Goal: Task Accomplishment & Management: Manage account settings

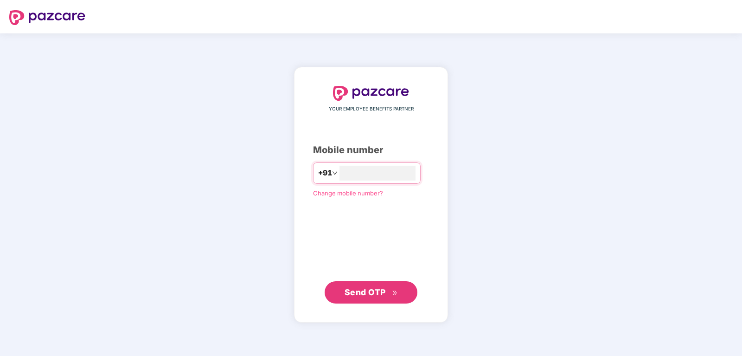
type input "**********"
click at [364, 296] on span "Send OTP" at bounding box center [365, 292] width 41 height 10
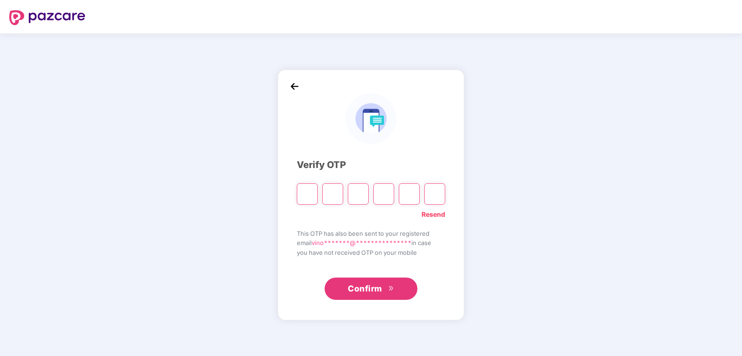
type input "*"
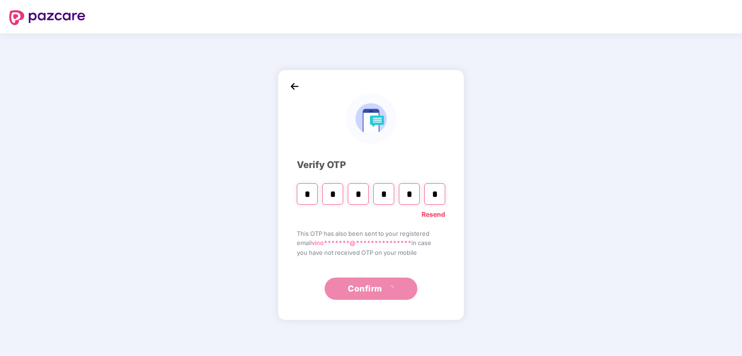
type input "*"
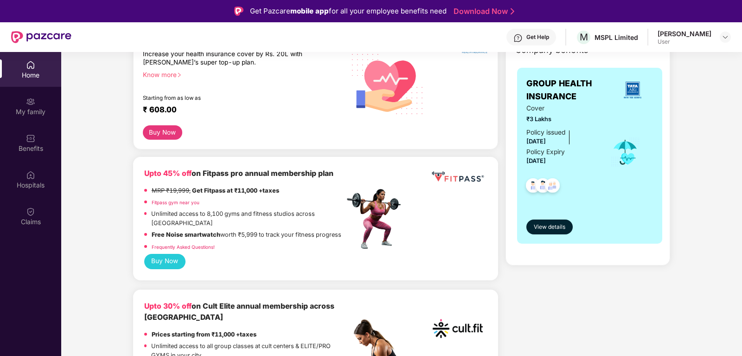
scroll to position [189, 0]
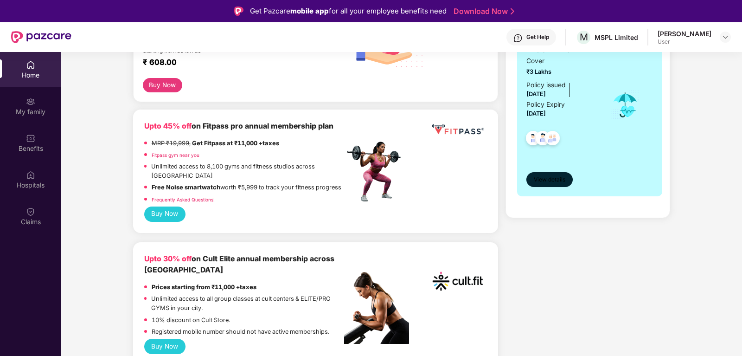
click at [546, 180] on span "View details" at bounding box center [550, 179] width 32 height 9
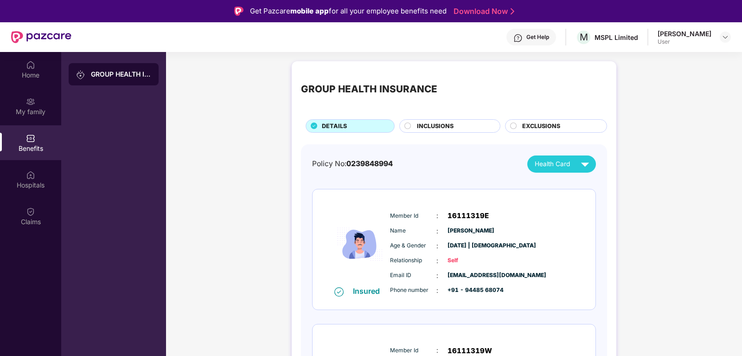
click at [584, 173] on button "Health Card" at bounding box center [561, 163] width 69 height 17
click at [553, 202] on div "[PERSON_NAME]" at bounding box center [563, 204] width 60 height 10
click at [432, 126] on span "INCLUSIONS" at bounding box center [435, 126] width 37 height 9
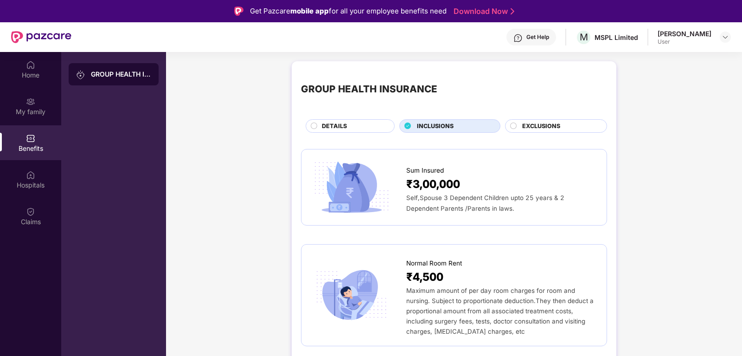
click at [539, 128] on span "EXCLUSIONS" at bounding box center [541, 126] width 38 height 9
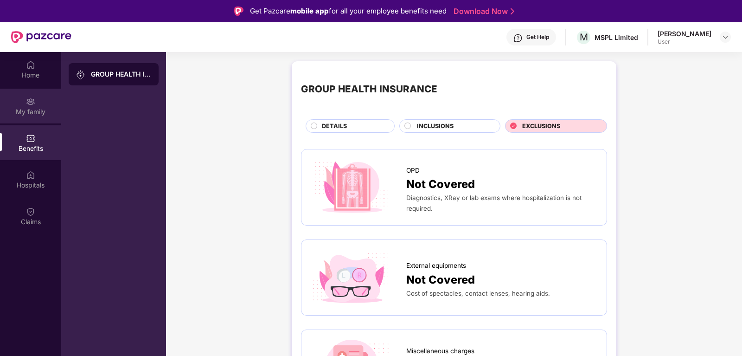
click at [34, 115] on div "My family" at bounding box center [30, 111] width 61 height 9
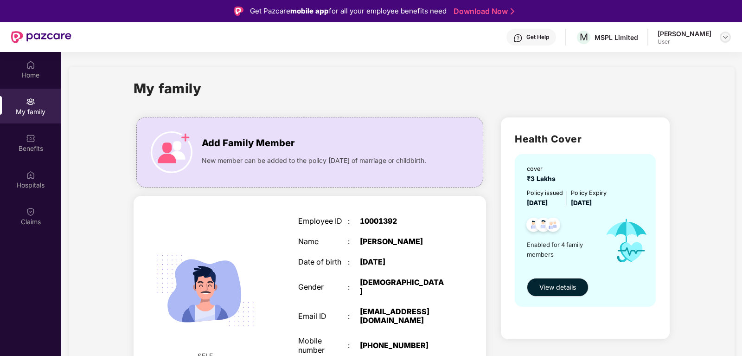
click at [724, 34] on img at bounding box center [725, 36] width 7 height 7
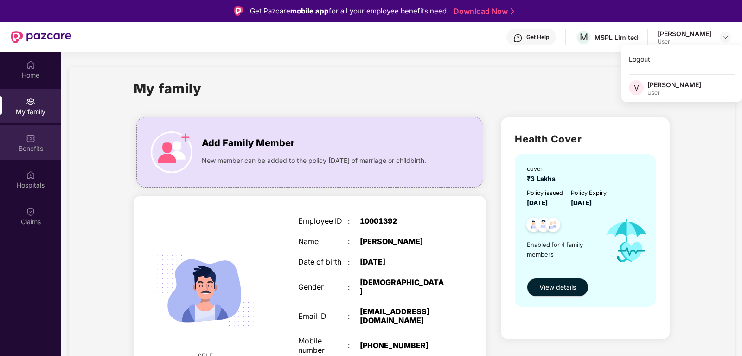
click at [31, 154] on div "Benefits" at bounding box center [30, 142] width 61 height 35
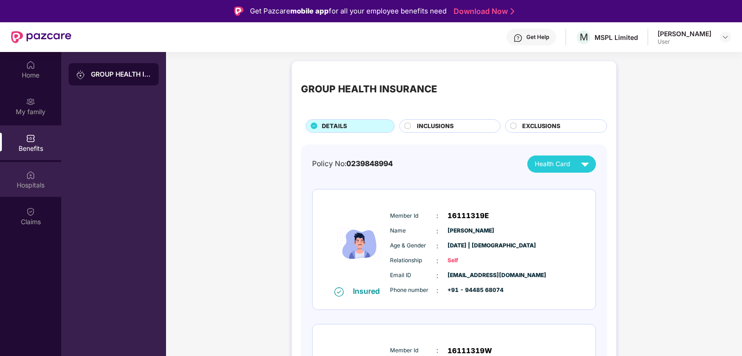
click at [27, 184] on div "Hospitals" at bounding box center [30, 184] width 61 height 9
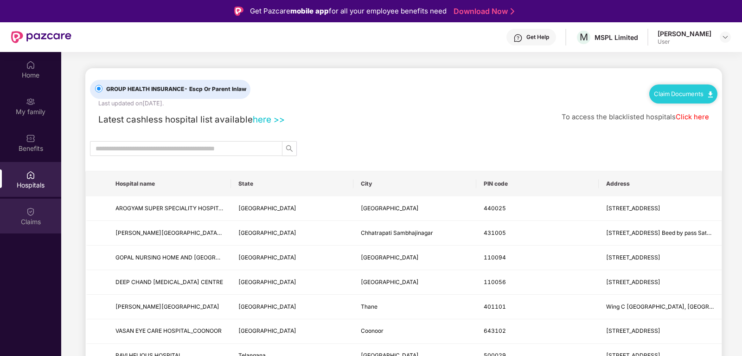
click at [36, 205] on div "Claims" at bounding box center [30, 216] width 61 height 35
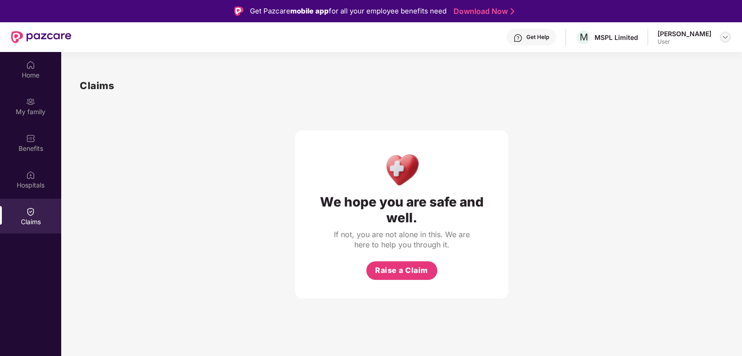
click at [724, 39] on img at bounding box center [725, 36] width 7 height 7
click at [641, 63] on div "Logout" at bounding box center [682, 59] width 121 height 18
